Goal: Go to known website: Access a specific website the user already knows

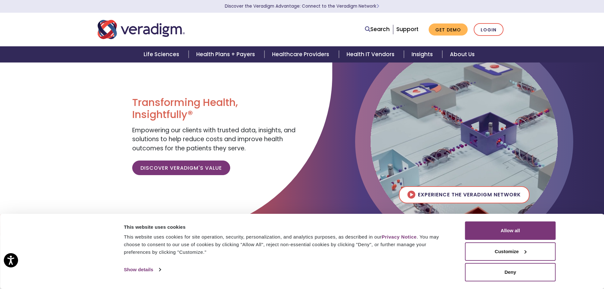
click at [167, 31] on img "Veradigm logo" at bounding box center [141, 29] width 87 height 21
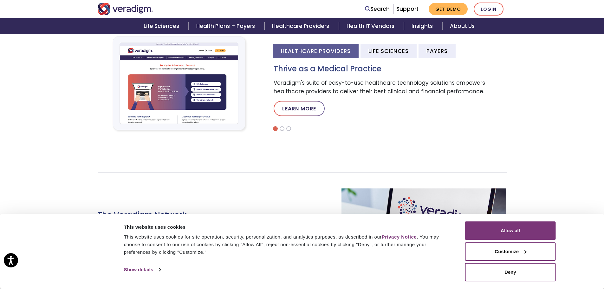
scroll to position [222, 0]
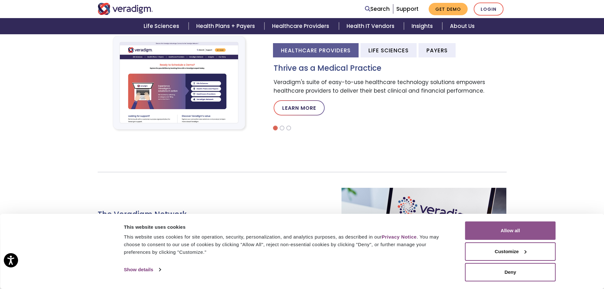
click at [532, 229] on button "Allow all" at bounding box center [510, 230] width 91 height 18
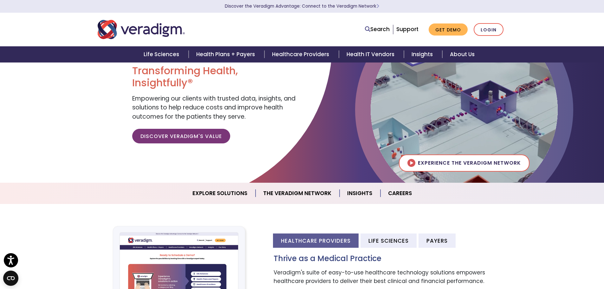
scroll to position [0, 0]
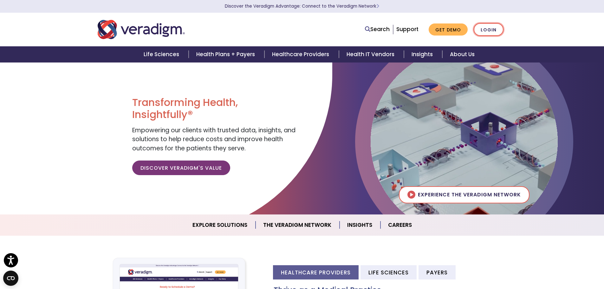
click at [494, 29] on link "Login" at bounding box center [489, 29] width 30 height 13
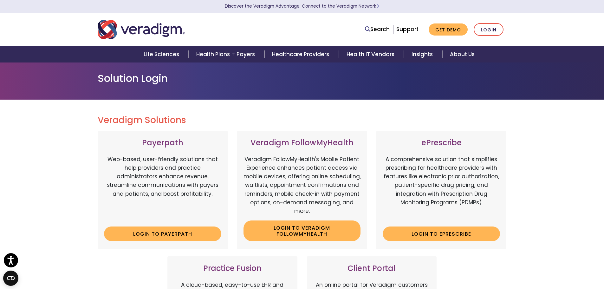
click at [122, 35] on img "Veradigm logo" at bounding box center [141, 29] width 87 height 21
